Goal: Navigation & Orientation: Go to known website

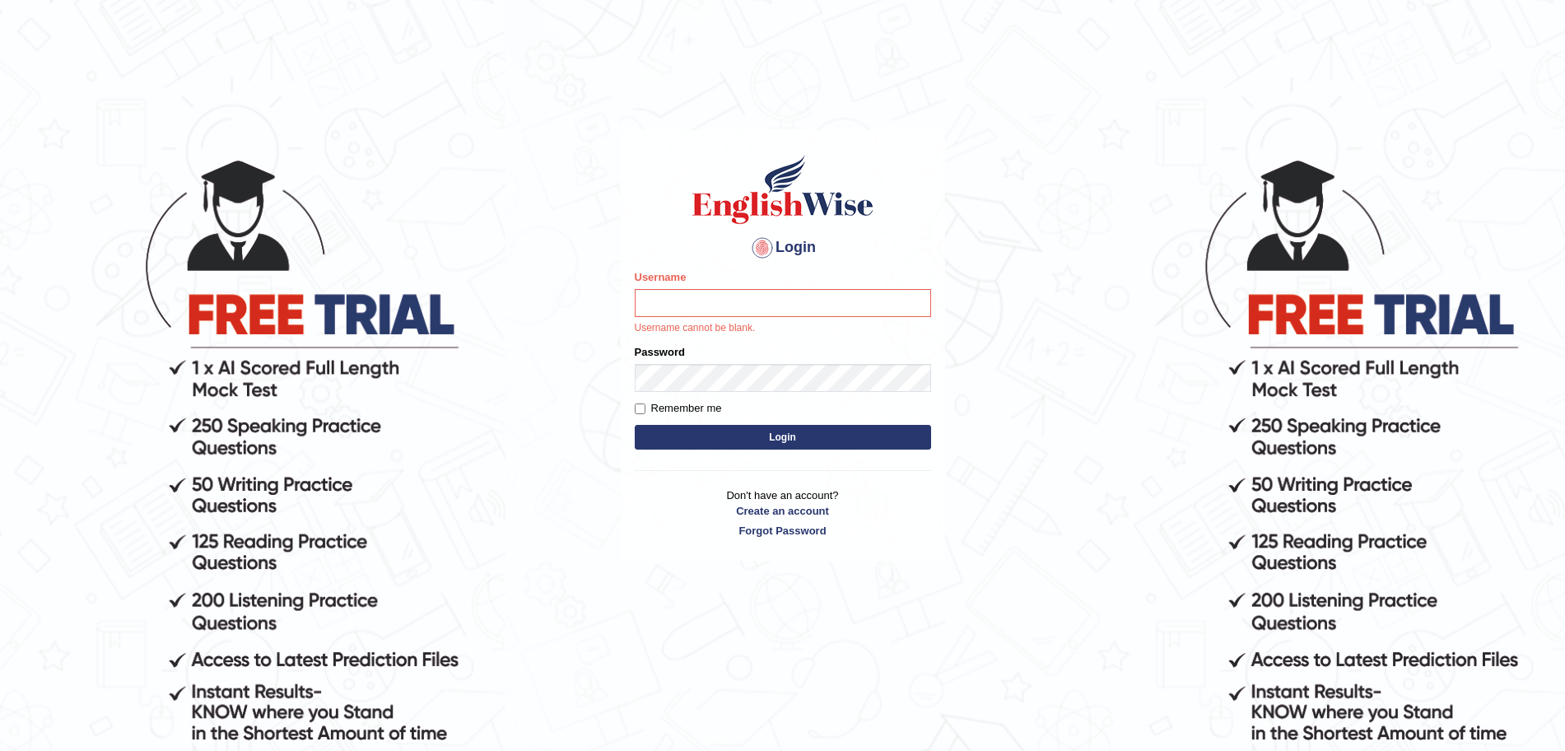
click at [720, 290] on input "Username" at bounding box center [783, 303] width 296 height 28
type input "surajshrestha100"
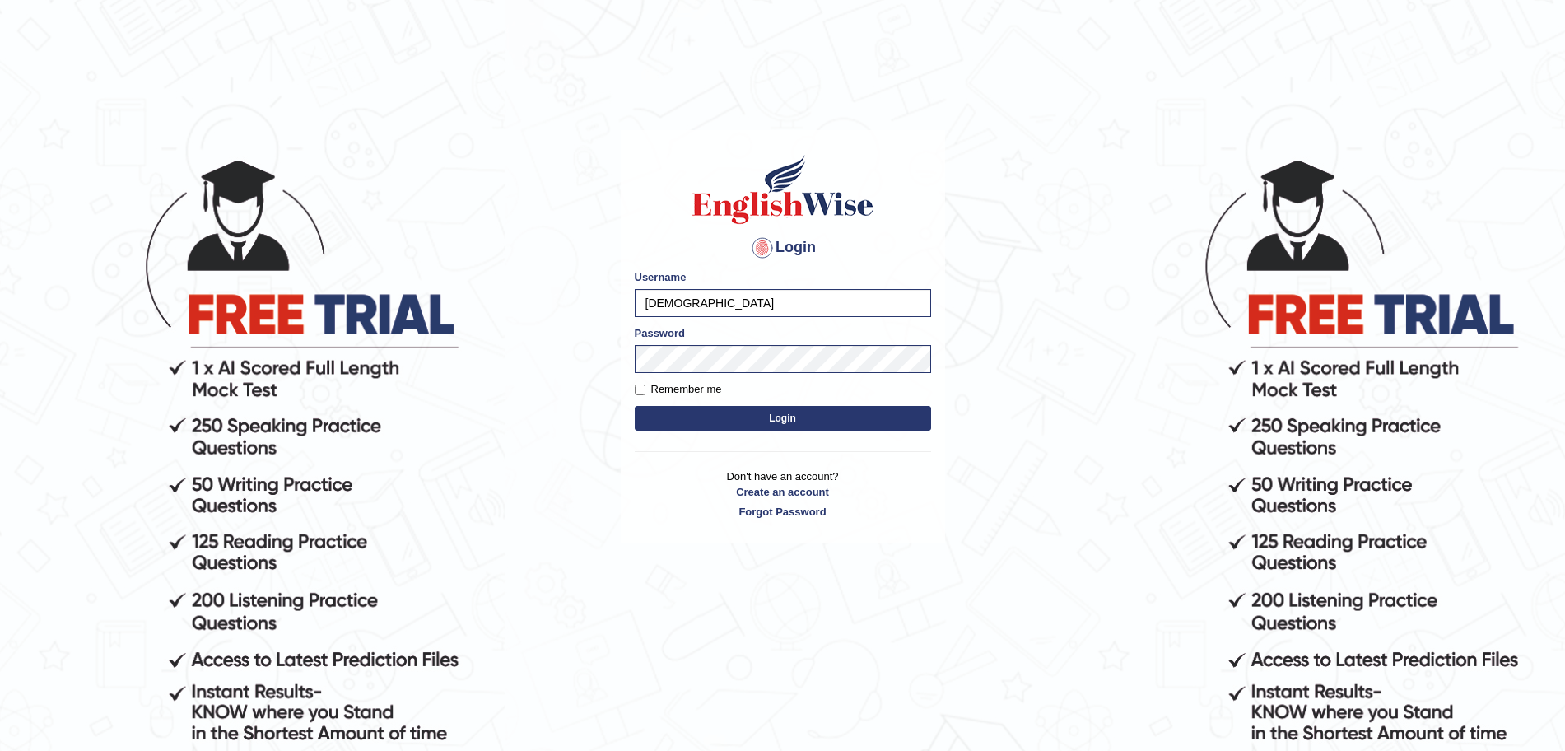
click at [697, 425] on button "Login" at bounding box center [783, 418] width 296 height 25
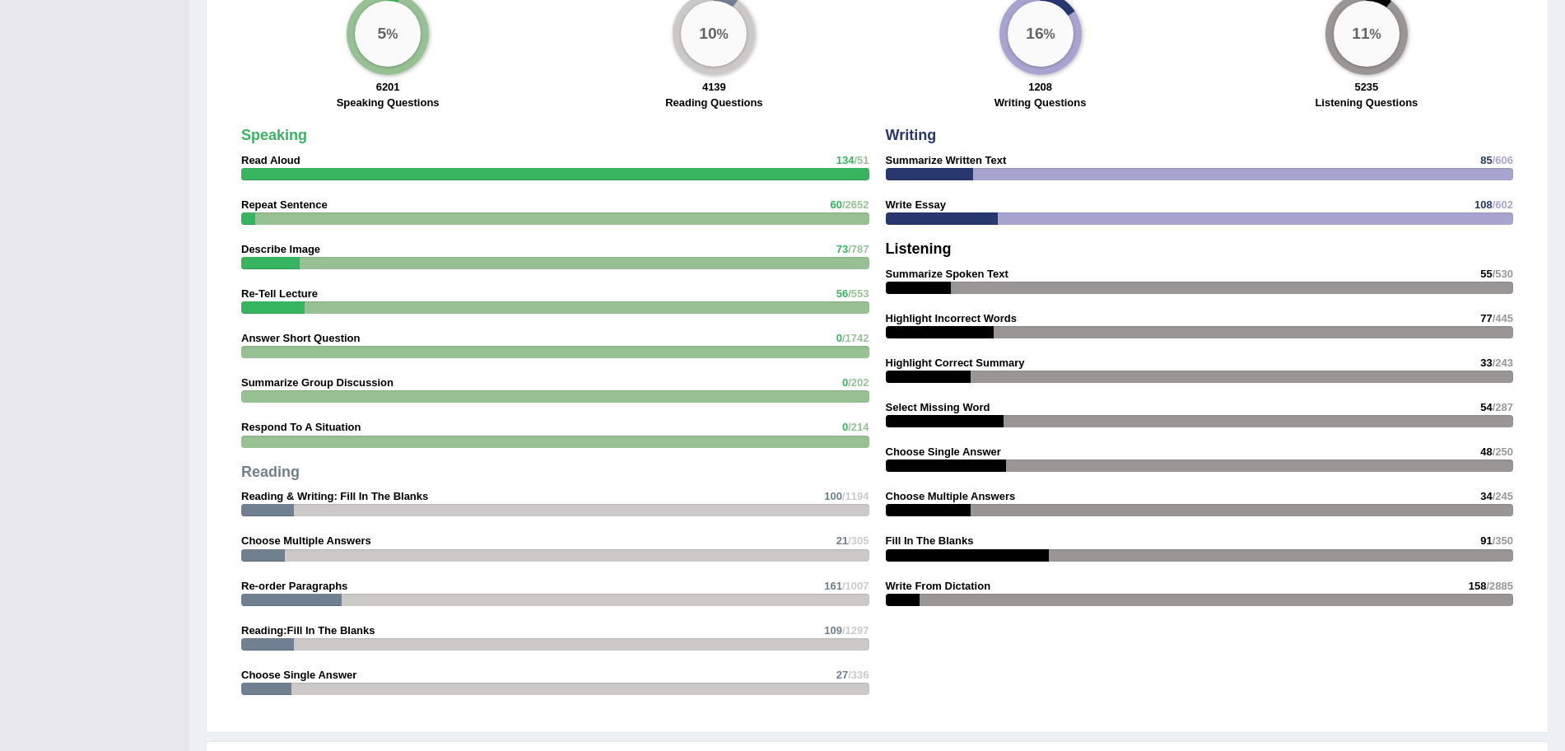
scroll to position [1377, 0]
